Goal: Check status: Check status

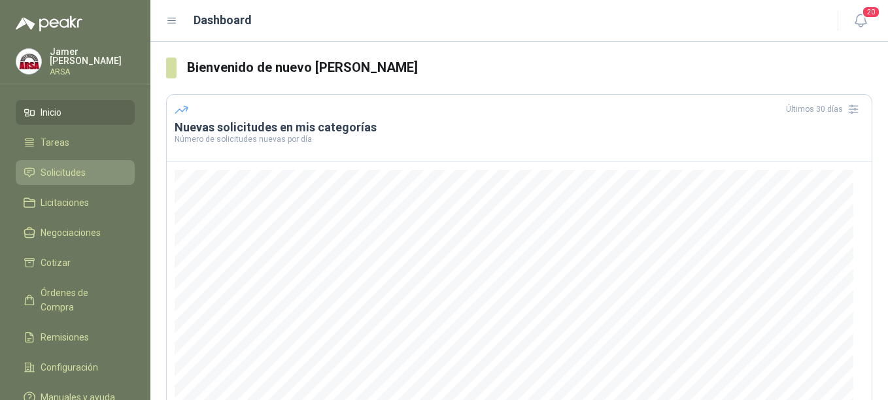
click at [64, 165] on span "Solicitudes" at bounding box center [63, 172] width 45 height 14
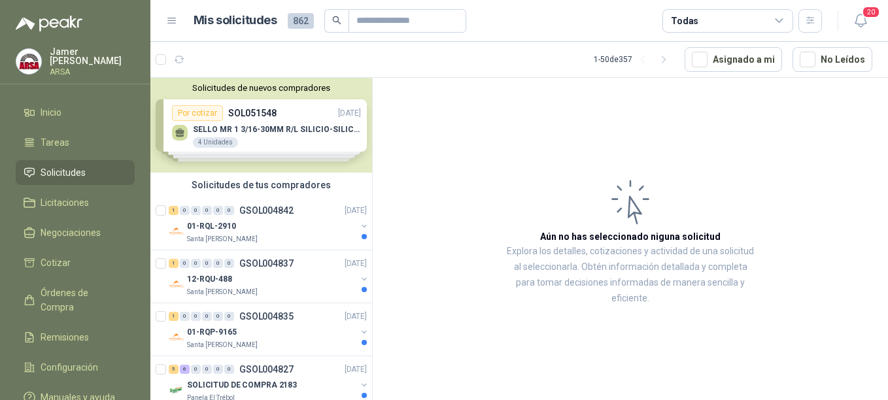
click at [91, 166] on li "Solicitudes" at bounding box center [75, 172] width 103 height 14
click at [231, 210] on div "0" at bounding box center [229, 210] width 10 height 9
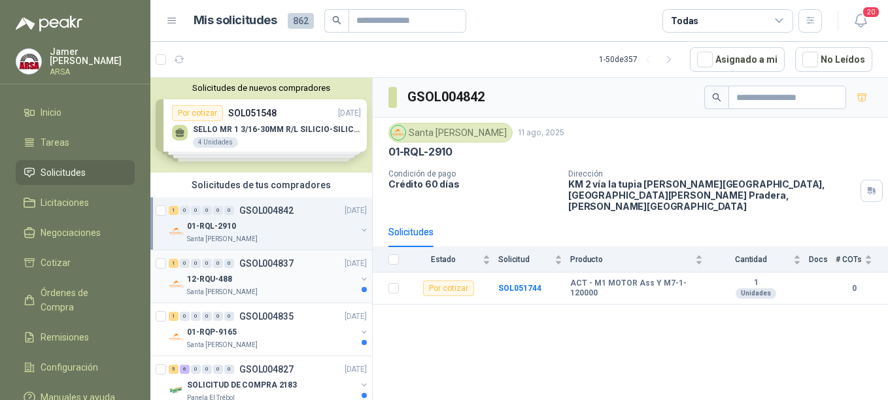
click at [243, 269] on div "1 0 0 0 0 0 GSOL004837 [DATE]" at bounding box center [269, 264] width 201 height 16
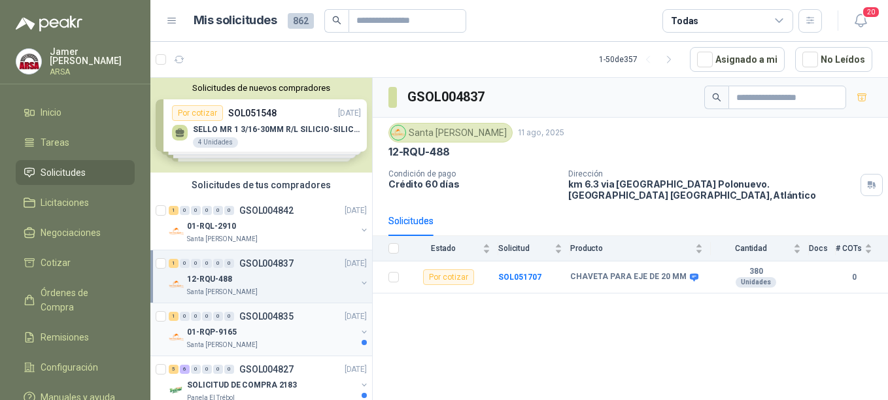
click at [249, 326] on div "01-RQP-9165" at bounding box center [271, 332] width 169 height 16
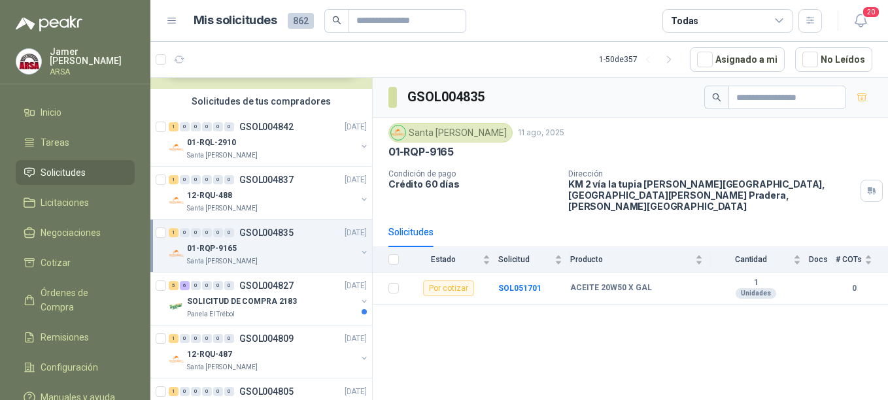
scroll to position [90, 0]
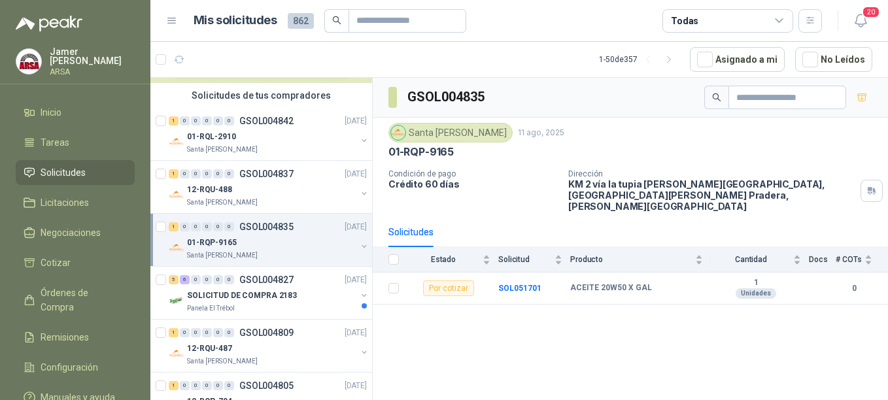
click at [263, 239] on div "01-RQP-9165" at bounding box center [271, 243] width 169 height 16
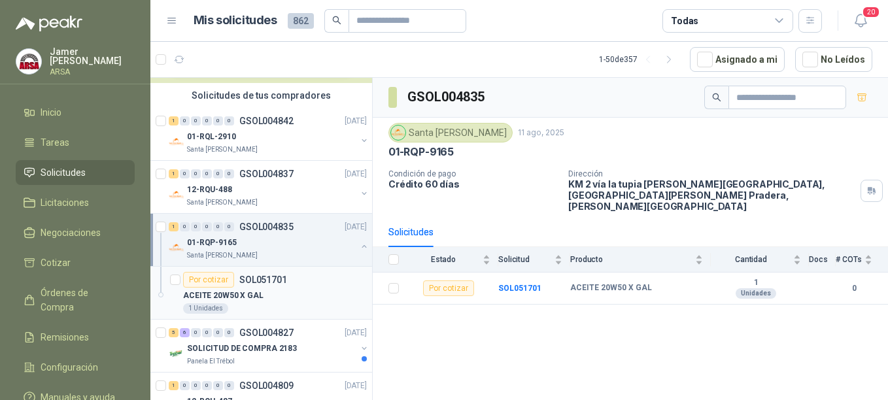
click at [253, 284] on p "SOL051701" at bounding box center [263, 279] width 48 height 9
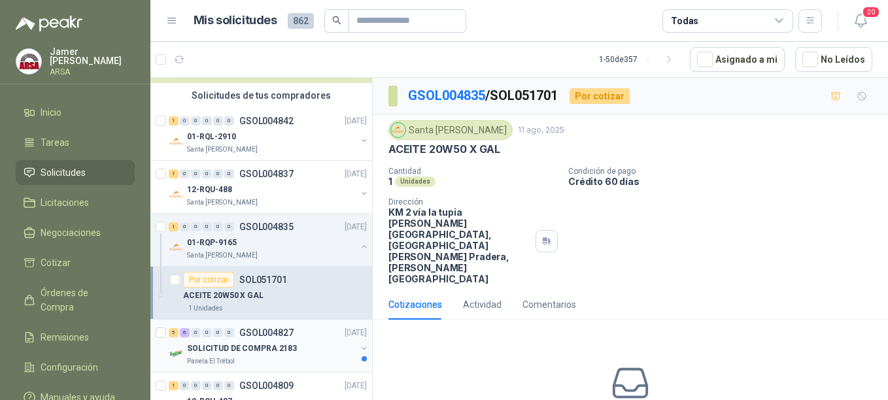
click at [260, 339] on div "5 6 0 0 0 0 GSOL004827 [DATE]" at bounding box center [269, 333] width 201 height 16
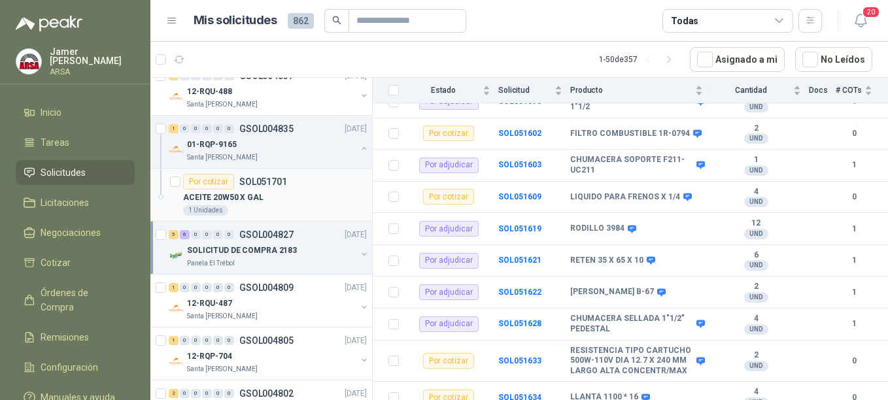
scroll to position [205, 0]
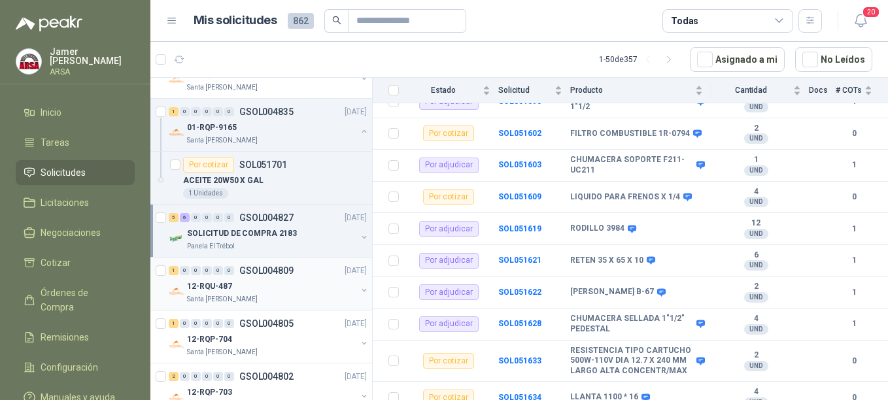
click at [248, 273] on p "GSOL004809" at bounding box center [266, 270] width 54 height 9
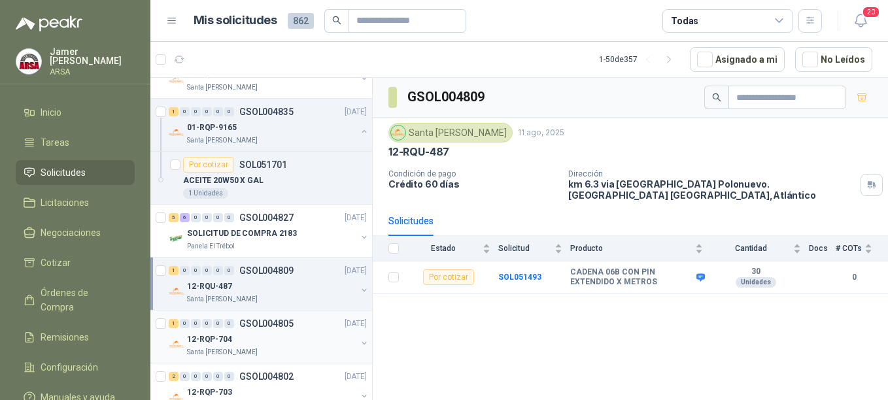
click at [249, 322] on p "GSOL004805" at bounding box center [266, 323] width 54 height 9
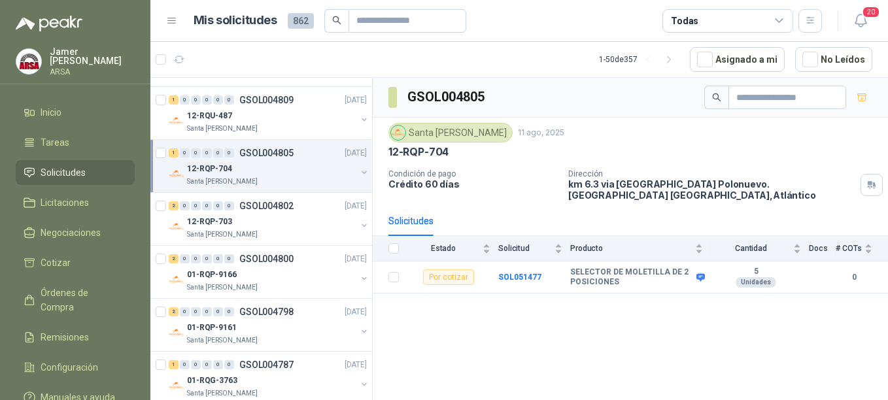
scroll to position [431, 0]
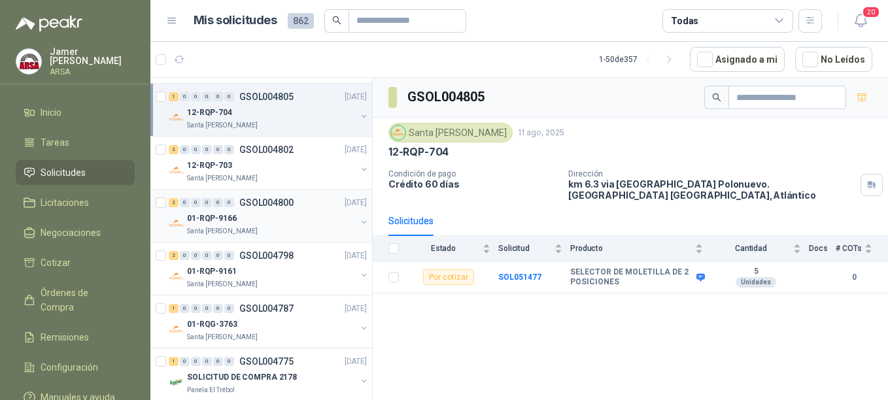
click at [261, 216] on div "01-RQP-9166" at bounding box center [271, 218] width 169 height 16
